Goal: Transaction & Acquisition: Obtain resource

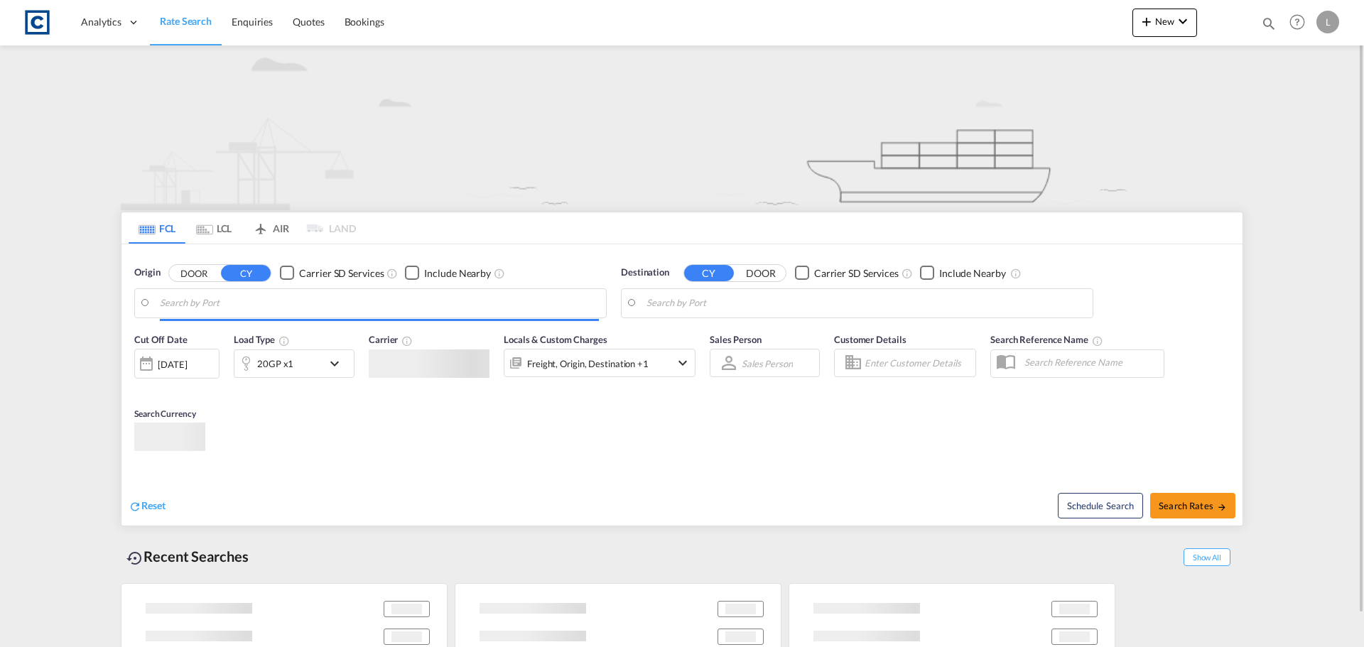
type input "GB-BS16, [GEOGRAPHIC_DATA]"
type input "[GEOGRAPHIC_DATA], [GEOGRAPHIC_DATA]"
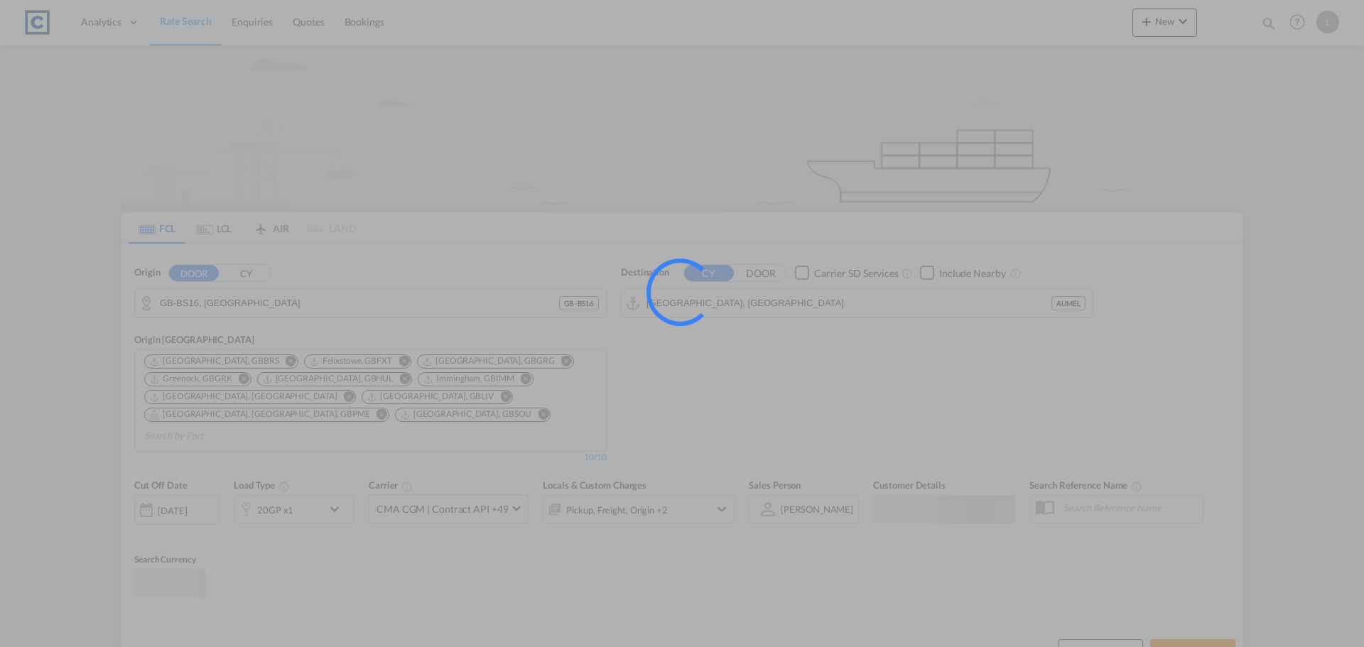
click at [214, 307] on div at bounding box center [682, 323] width 1364 height 647
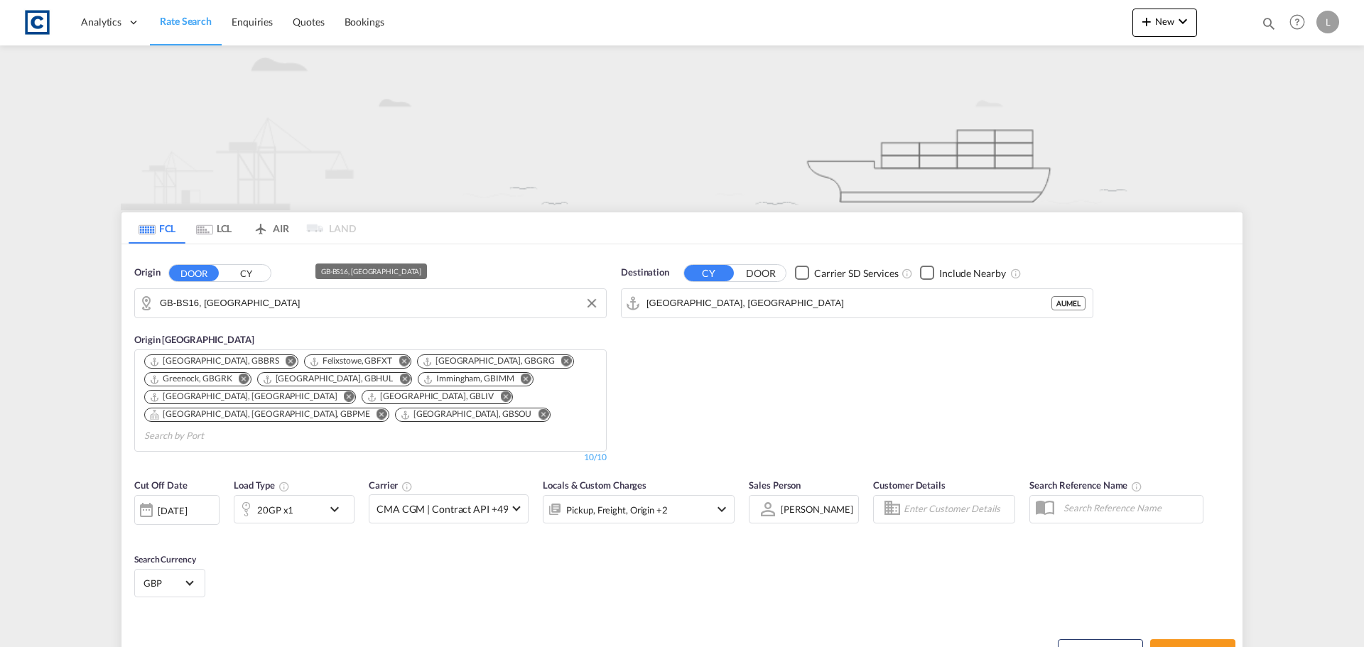
click at [214, 307] on input "GB-BS16, [GEOGRAPHIC_DATA]" at bounding box center [379, 303] width 439 height 21
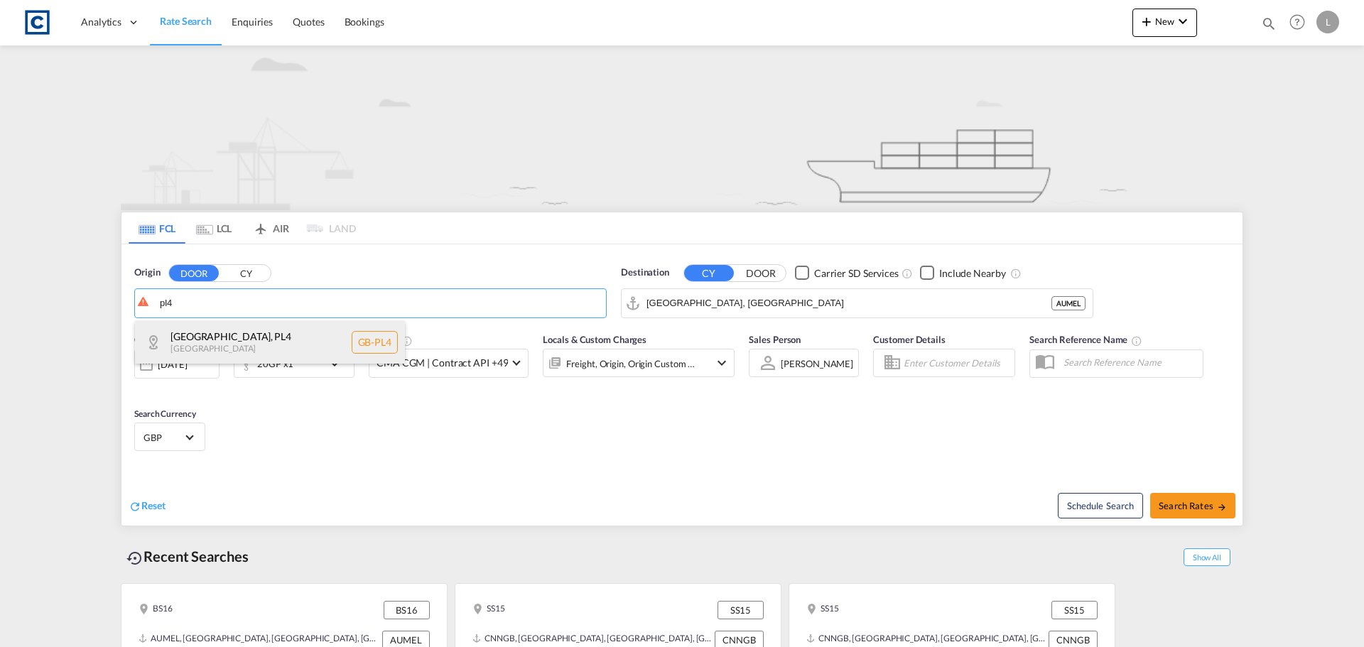
drag, startPoint x: 223, startPoint y: 341, endPoint x: 264, endPoint y: 339, distance: 41.3
click at [226, 341] on div "[GEOGRAPHIC_DATA] , PL4 [GEOGRAPHIC_DATA] [GEOGRAPHIC_DATA]-PL4" at bounding box center [270, 342] width 270 height 43
type input "GB-PL4, [GEOGRAPHIC_DATA]"
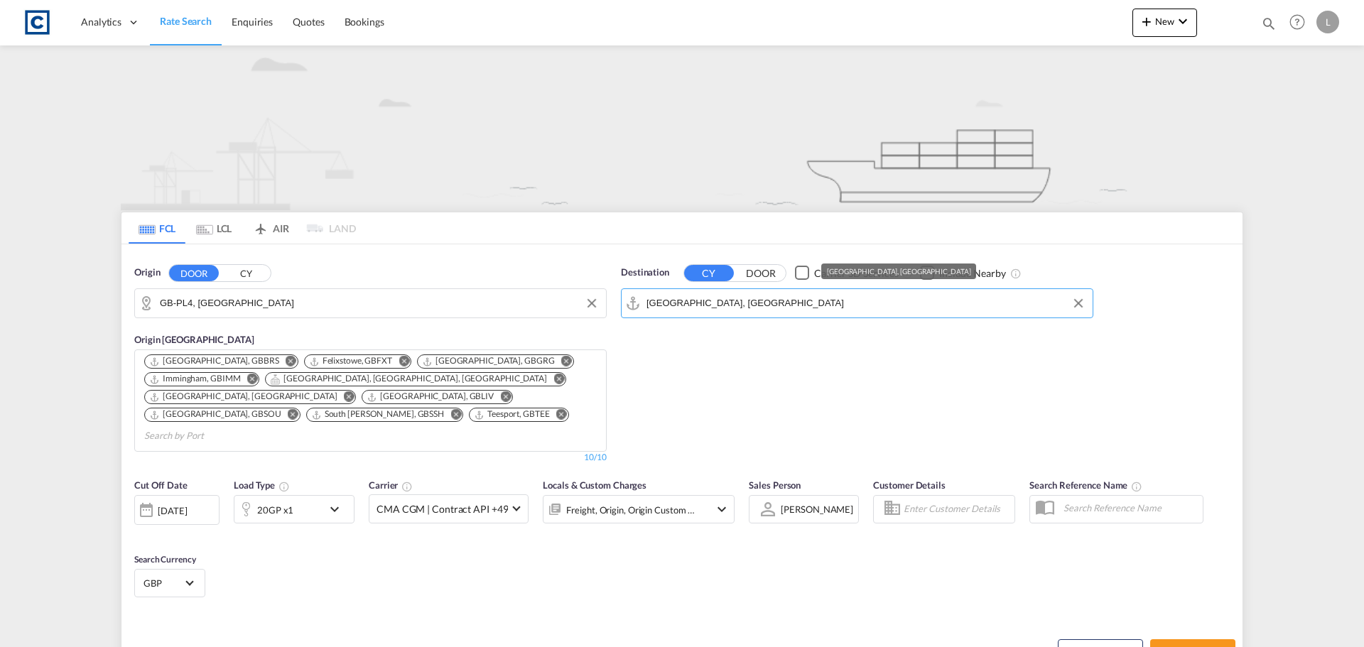
click at [792, 301] on input "[GEOGRAPHIC_DATA], [GEOGRAPHIC_DATA]" at bounding box center [865, 303] width 439 height 21
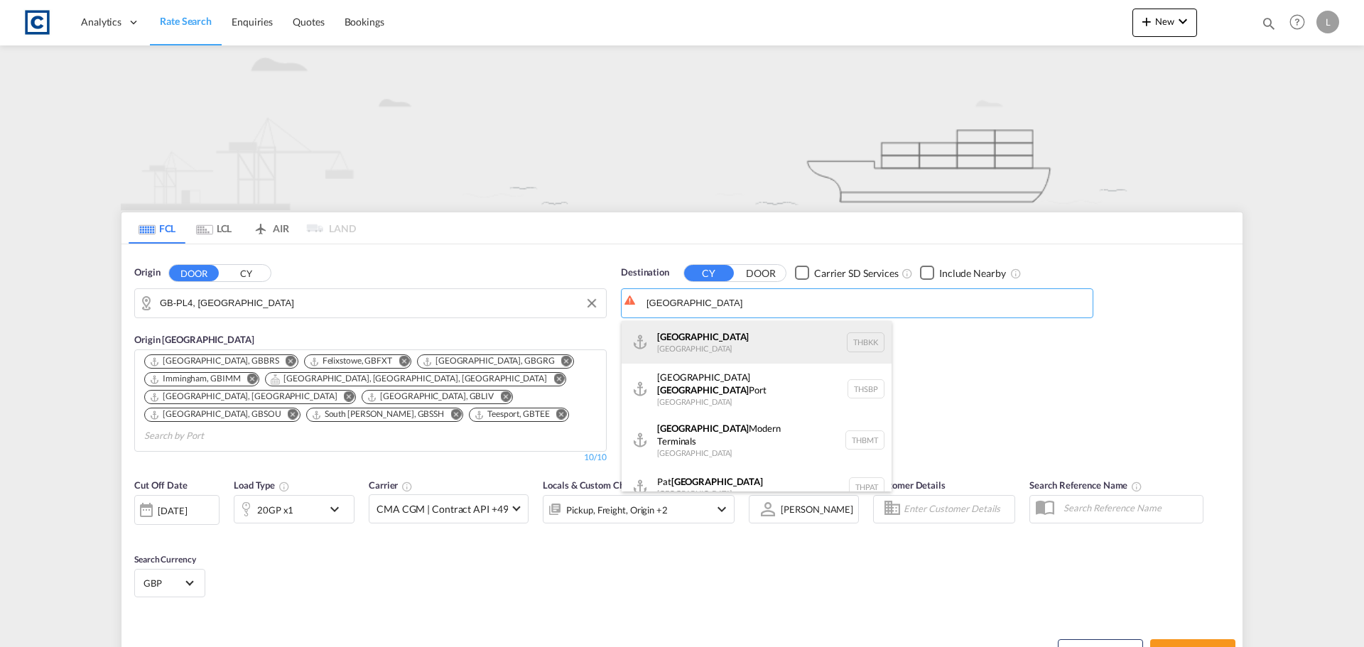
click at [754, 347] on div "[GEOGRAPHIC_DATA] [GEOGRAPHIC_DATA] THBKK" at bounding box center [757, 342] width 270 height 43
type input "[GEOGRAPHIC_DATA], THBKK"
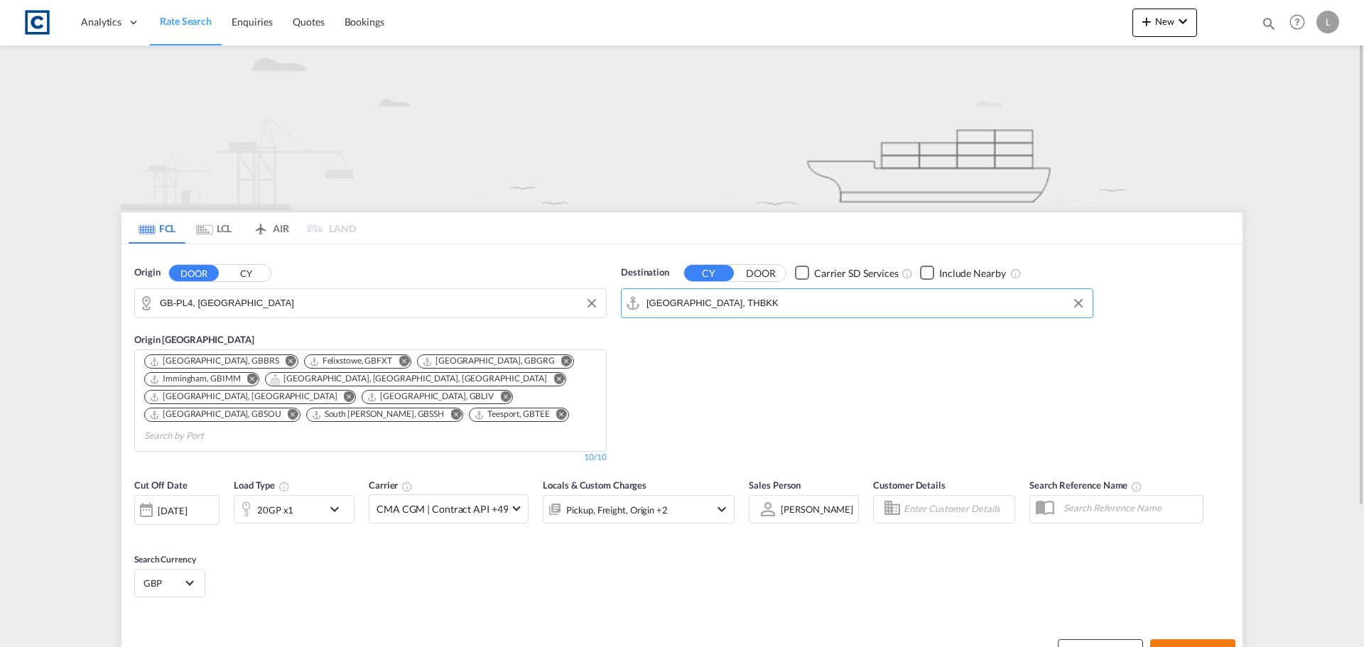
click at [1210, 646] on span "Search Rates" at bounding box center [1193, 651] width 68 height 11
type input "PL4 to THBKK / [DATE]"
